Goal: Find specific page/section: Find specific page/section

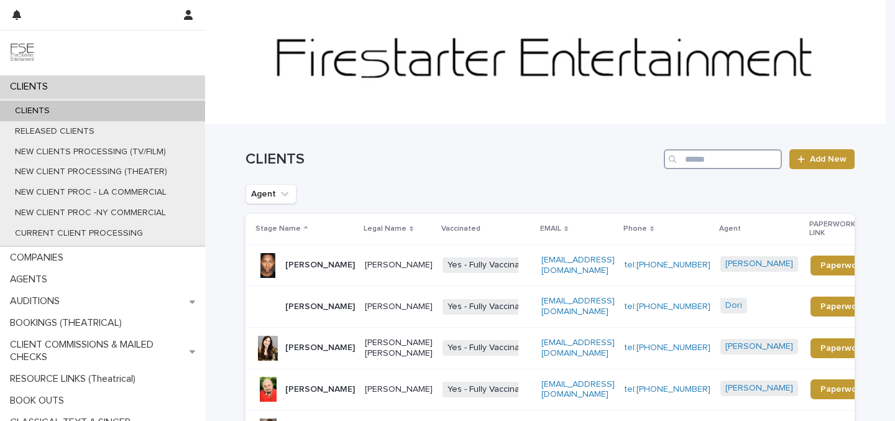
click at [705, 156] on input "Search" at bounding box center [723, 159] width 118 height 20
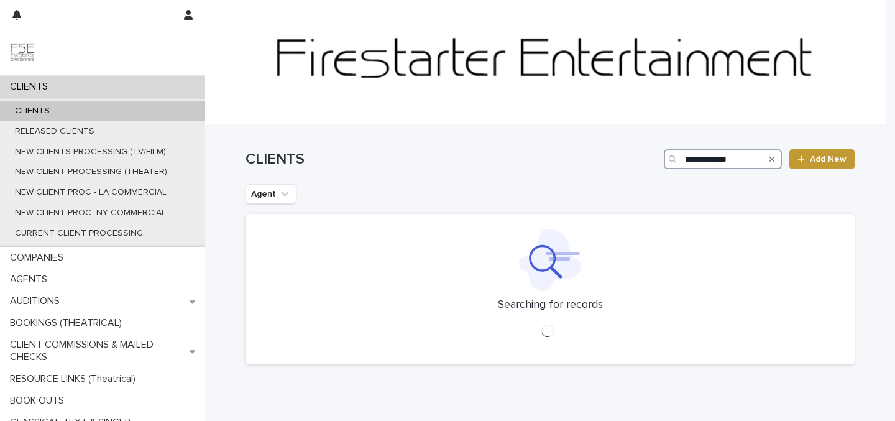
type input "**********"
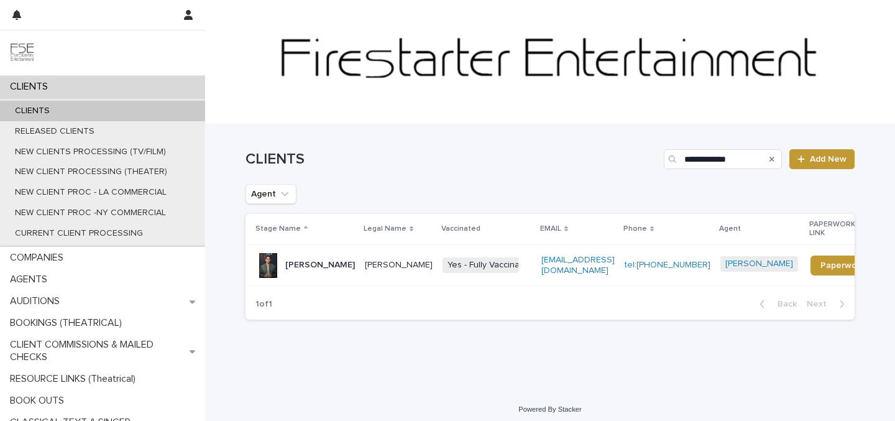
click at [305, 260] on p "[PERSON_NAME]" at bounding box center [320, 265] width 70 height 11
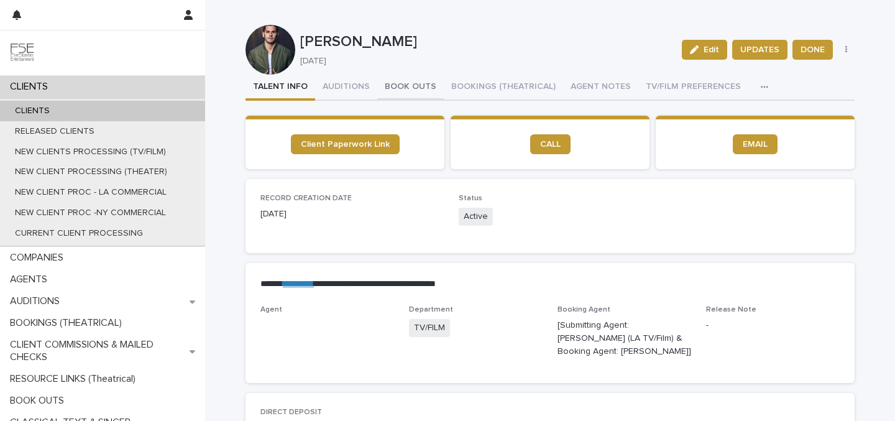
click at [414, 86] on button "BOOK OUTS" at bounding box center [410, 88] width 66 height 26
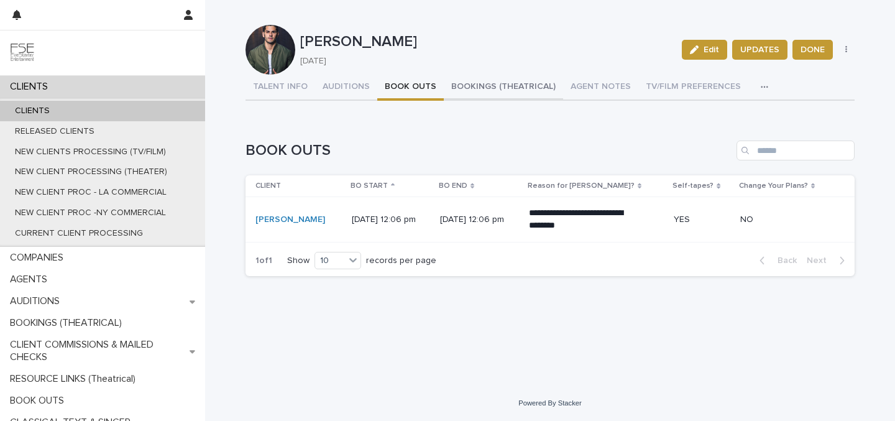
click at [496, 93] on button "BOOKINGS (THEATRICAL)" at bounding box center [503, 88] width 119 height 26
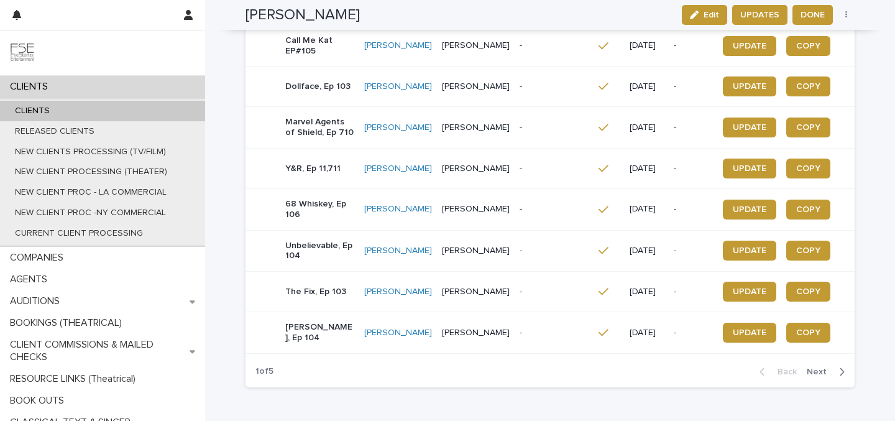
scroll to position [380, 0]
